Goal: Task Accomplishment & Management: Manage account settings

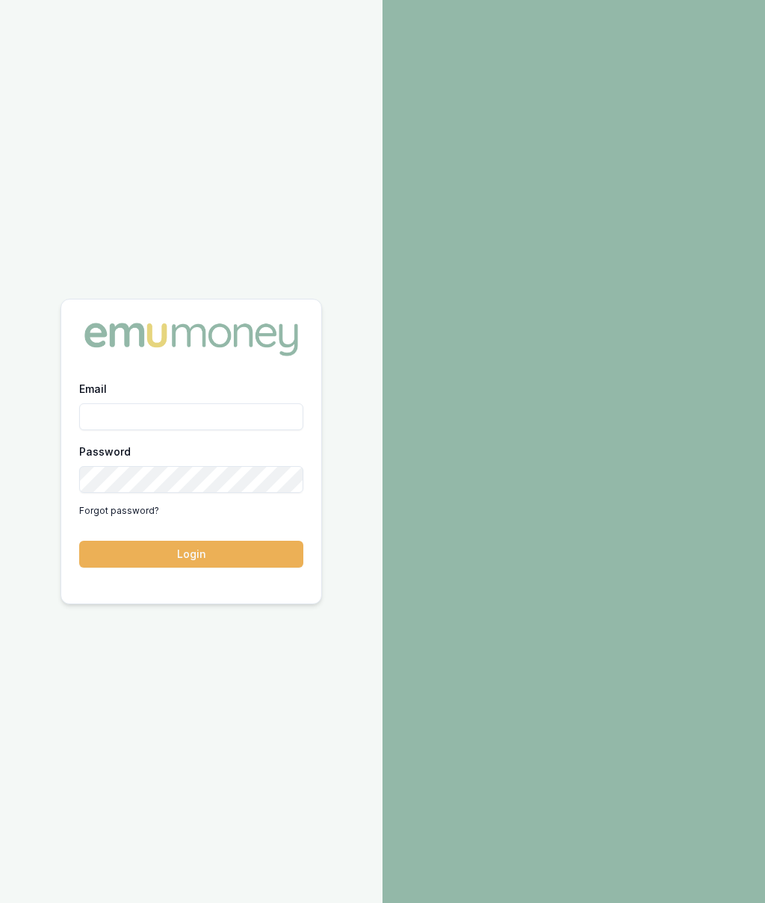
click at [264, 415] on input "Email" at bounding box center [191, 416] width 224 height 27
type input "[PERSON_NAME][EMAIL_ADDRESS][PERSON_NAME][DOMAIN_NAME]"
click at [241, 548] on button "Login" at bounding box center [191, 554] width 224 height 27
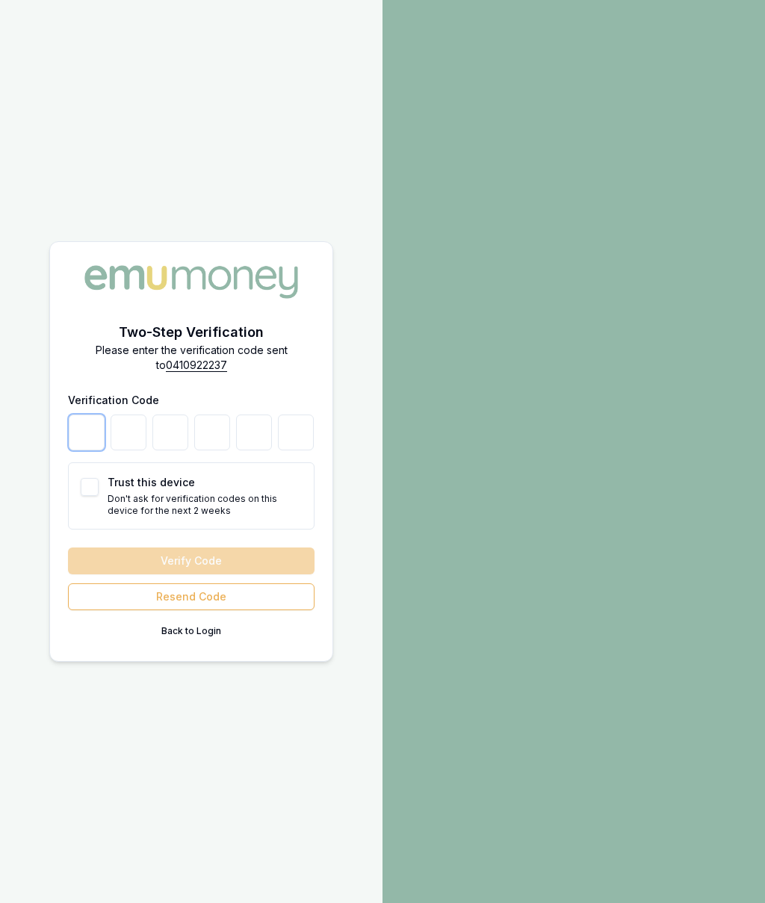
click at [85, 441] on input "number" at bounding box center [87, 433] width 36 height 36
click at [78, 421] on input "number" at bounding box center [87, 433] width 36 height 36
type input "4"
type input "3"
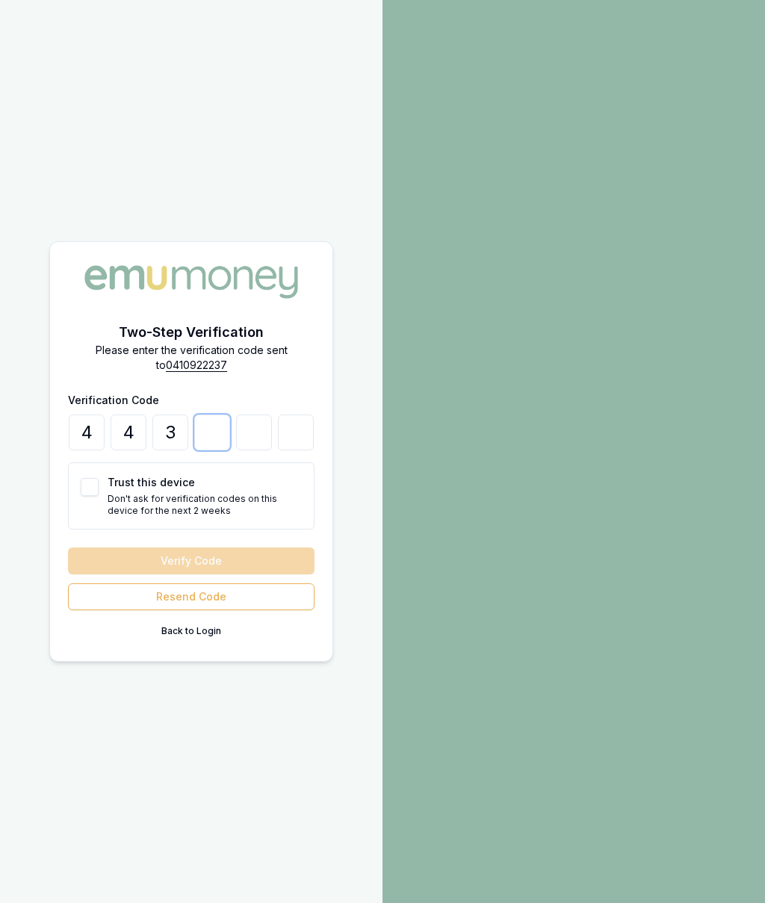
type input "3"
type input "6"
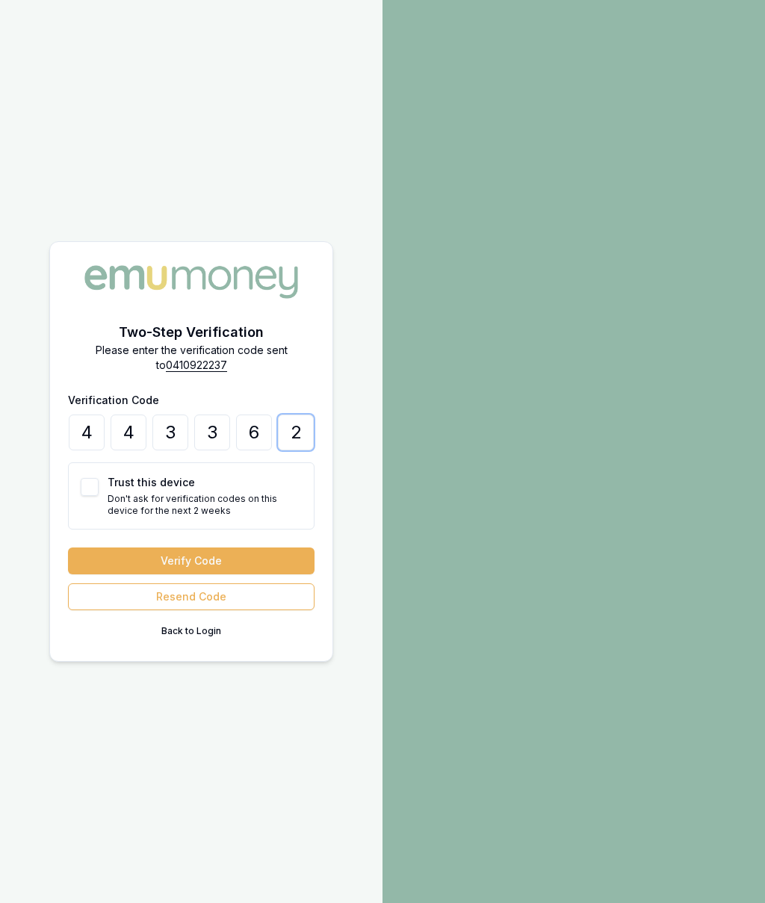
type input "2"
click at [87, 492] on button "Trust this device" at bounding box center [90, 487] width 18 height 18
checkbox input "true"
click at [264, 558] on button "Verify Code" at bounding box center [191, 561] width 247 height 27
